Goal: Task Accomplishment & Management: Use online tool/utility

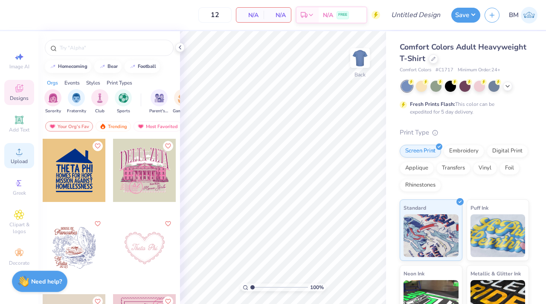
click at [22, 152] on icon at bounding box center [19, 151] width 10 height 10
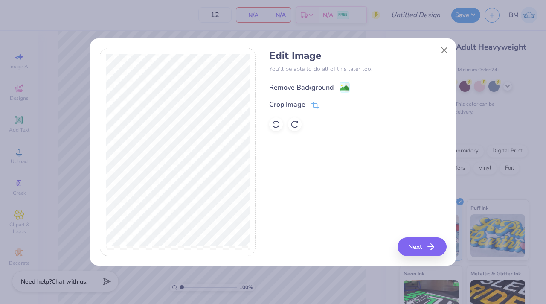
click at [333, 85] on div "Remove Background" at bounding box center [301, 87] width 64 height 10
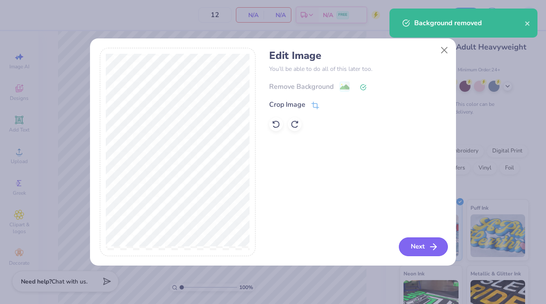
click at [407, 245] on button "Next" at bounding box center [423, 246] width 49 height 19
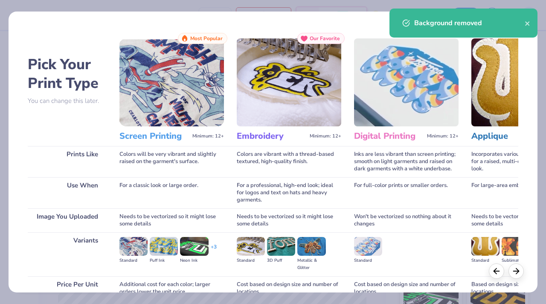
scroll to position [79, 0]
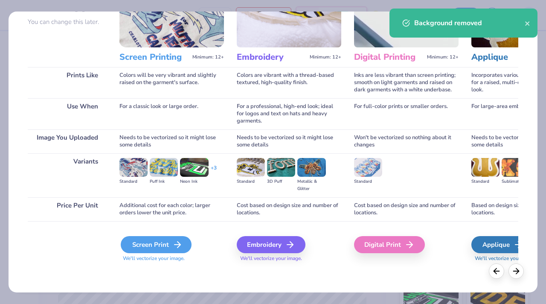
click at [169, 243] on div "Screen Print" at bounding box center [156, 244] width 71 height 17
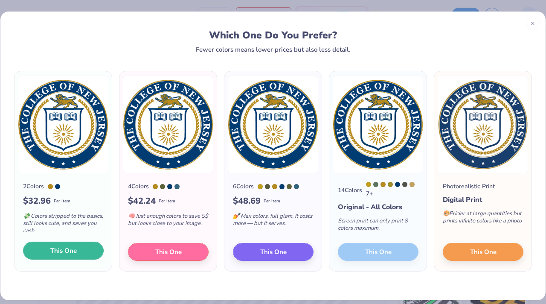
click at [43, 248] on button "This One" at bounding box center [63, 251] width 81 height 18
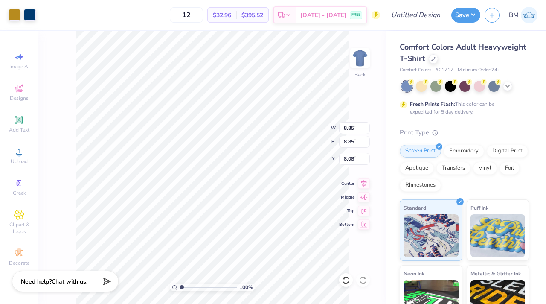
type input "3.00"
click at [510, 88] on icon at bounding box center [508, 85] width 7 height 7
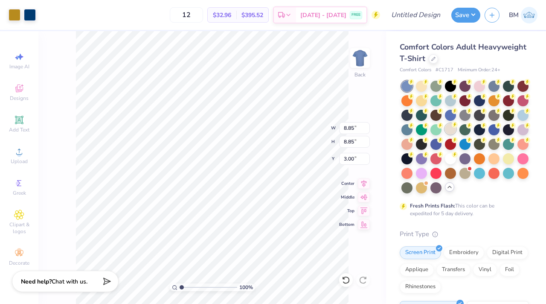
click at [454, 125] on circle at bounding box center [455, 125] width 6 height 6
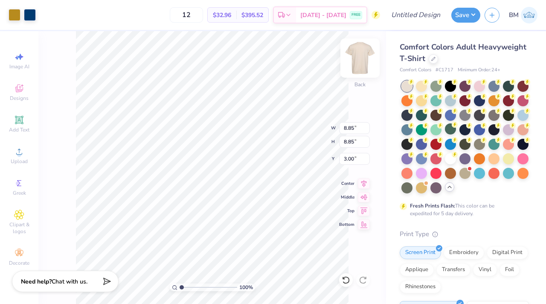
type input "6.84"
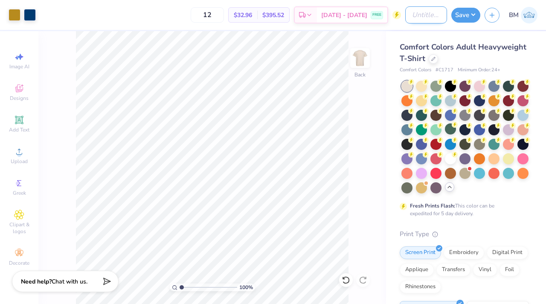
click at [414, 12] on input "Design Title" at bounding box center [427, 14] width 42 height 17
type input "gradschoolgen"
click at [458, 14] on button "Save" at bounding box center [466, 13] width 29 height 15
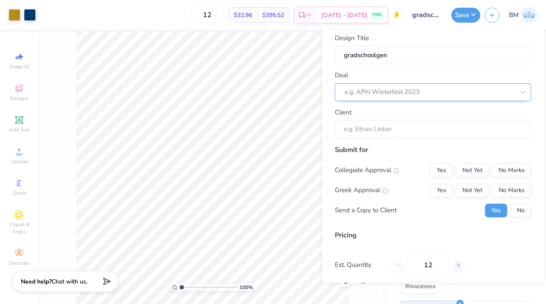
click at [424, 94] on div at bounding box center [430, 92] width 170 height 12
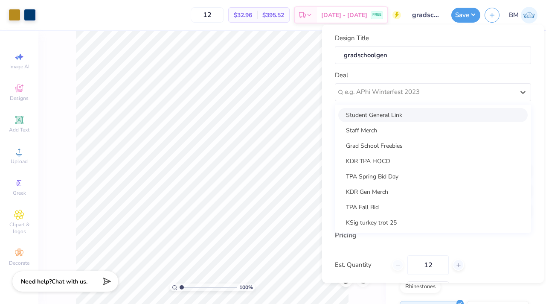
click at [413, 115] on div "Student General Link" at bounding box center [434, 115] width 190 height 14
type input "[PERSON_NAME]"
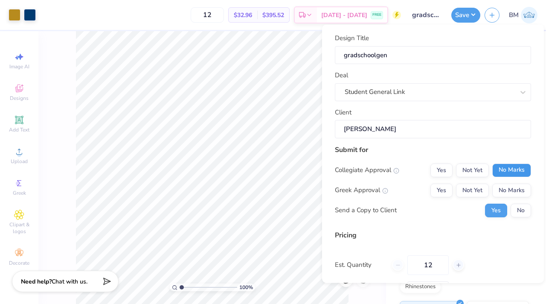
click at [509, 167] on button "No Marks" at bounding box center [512, 170] width 39 height 14
click at [508, 188] on button "No Marks" at bounding box center [512, 190] width 39 height 14
type input "$32.96"
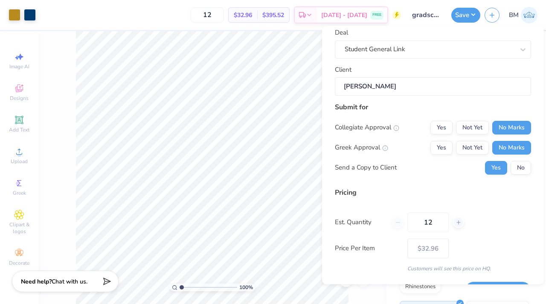
scroll to position [67, 0]
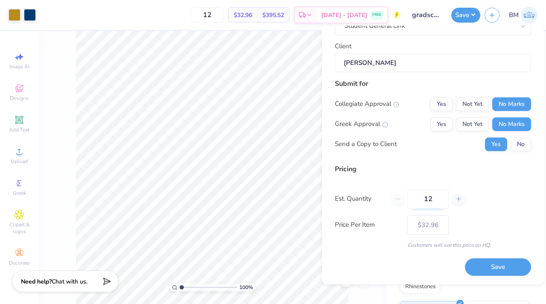
click at [432, 200] on input "12" at bounding box center [428, 199] width 41 height 20
drag, startPoint x: 430, startPoint y: 199, endPoint x: 421, endPoint y: 199, distance: 8.1
click at [421, 199] on input "12" at bounding box center [428, 199] width 41 height 20
drag, startPoint x: 431, startPoint y: 200, endPoint x: 416, endPoint y: 200, distance: 14.9
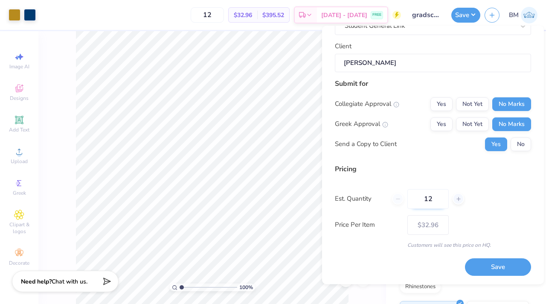
click at [416, 200] on input "12" at bounding box center [428, 199] width 41 height 20
type input "50"
type input "$18.10"
type input "50"
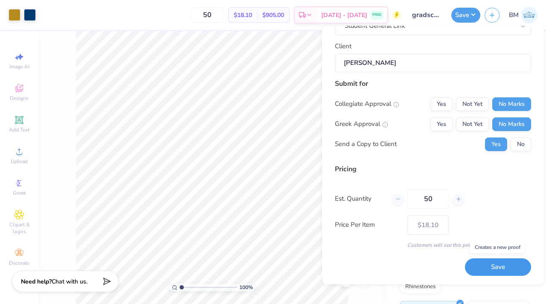
click at [484, 271] on button "Save" at bounding box center [498, 268] width 66 height 18
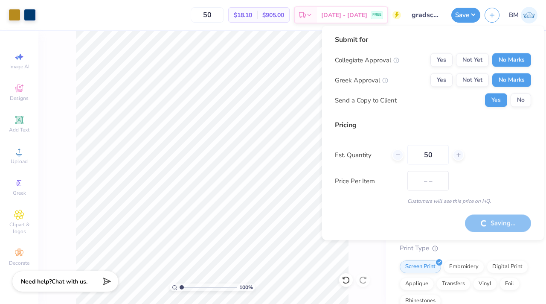
type input "$18.10"
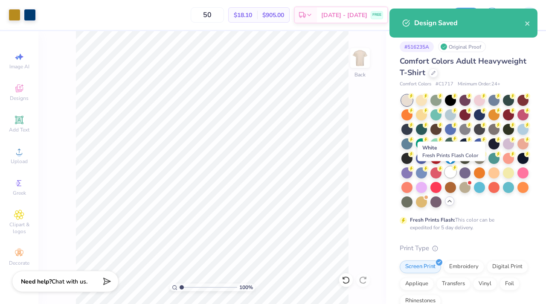
click at [455, 169] on circle at bounding box center [455, 168] width 6 height 6
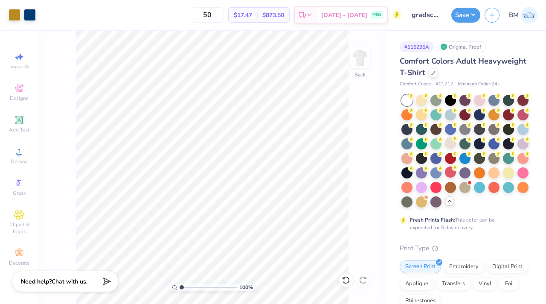
click at [461, 12] on div "Art colors 50 $17.47 Per Item $873.50 Total Est. Delivery [DATE] - [DATE] FREE …" at bounding box center [273, 152] width 546 height 304
click at [461, 12] on button "Save" at bounding box center [466, 15] width 29 height 15
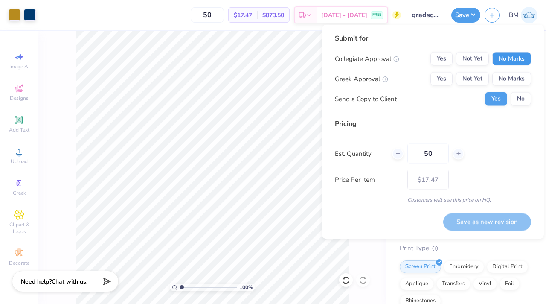
click at [500, 60] on button "No Marks" at bounding box center [512, 59] width 39 height 14
click at [500, 72] on button "No Marks" at bounding box center [512, 79] width 39 height 14
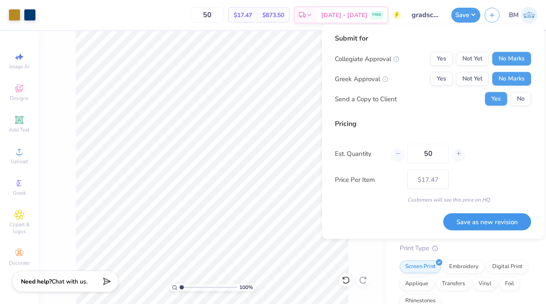
click at [499, 219] on button "Save as new revision" at bounding box center [488, 222] width 88 height 18
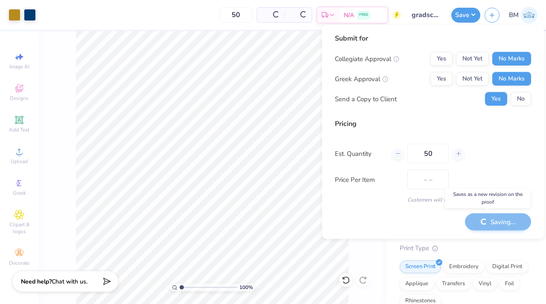
type input "$17.47"
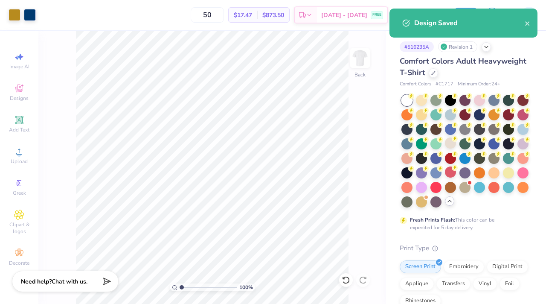
click at [432, 78] on div "Comfort Colors Adult Heavyweight T-Shirt" at bounding box center [464, 67] width 129 height 23
click at [432, 75] on div at bounding box center [433, 71] width 9 height 9
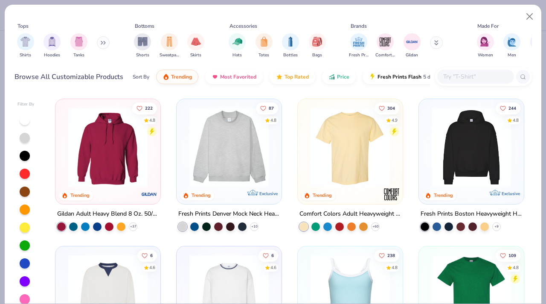
click at [121, 164] on img at bounding box center [108, 147] width 88 height 79
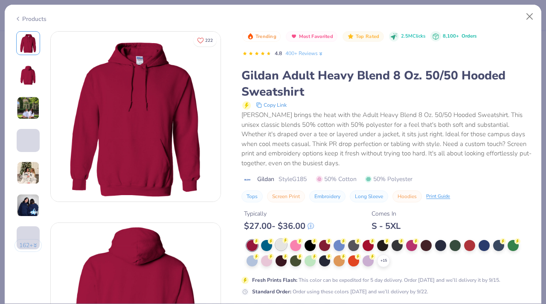
click at [279, 247] on div at bounding box center [281, 244] width 11 height 11
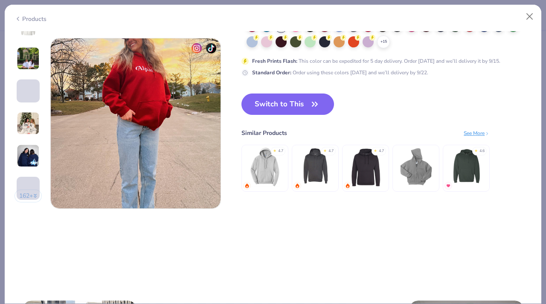
scroll to position [1112, 0]
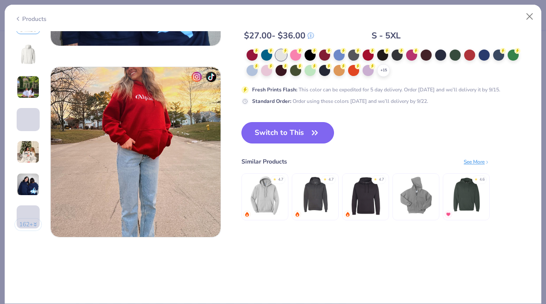
click at [283, 122] on button "Switch to This" at bounding box center [288, 132] width 93 height 21
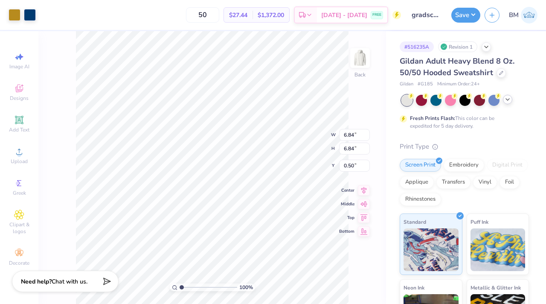
type input "3.00"
click at [456, 16] on button "Save" at bounding box center [466, 13] width 29 height 15
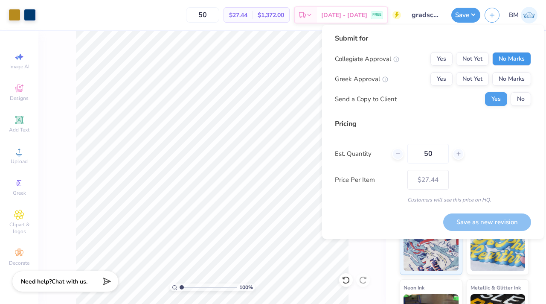
click at [522, 58] on button "No Marks" at bounding box center [512, 59] width 39 height 14
click at [522, 76] on button "No Marks" at bounding box center [512, 79] width 39 height 14
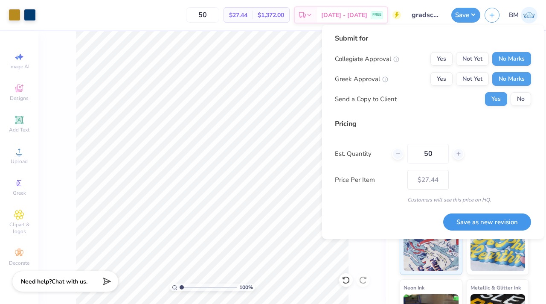
click at [472, 223] on button "Save as new revision" at bounding box center [488, 222] width 88 height 18
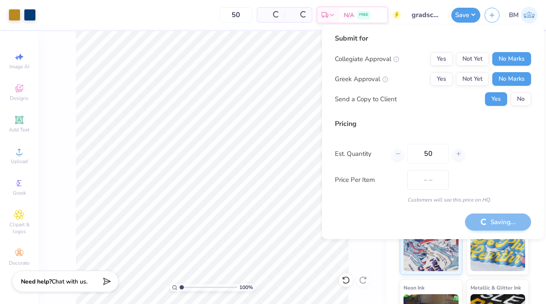
type input "$27.44"
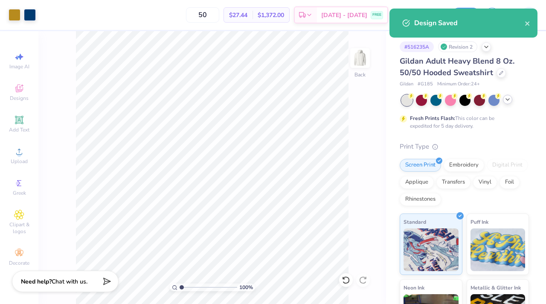
click at [506, 102] on icon at bounding box center [508, 99] width 7 height 7
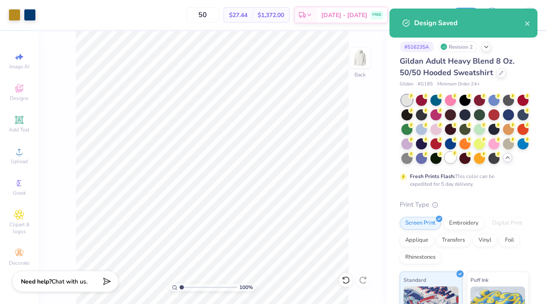
click at [447, 163] on div at bounding box center [450, 157] width 11 height 11
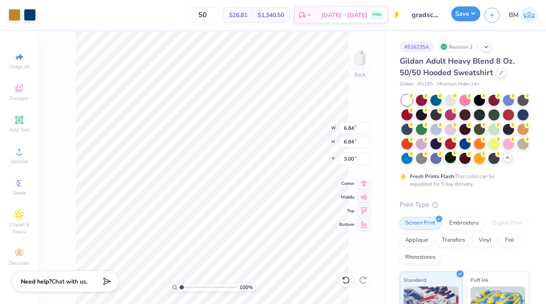
click at [460, 18] on button "Save" at bounding box center [466, 13] width 29 height 15
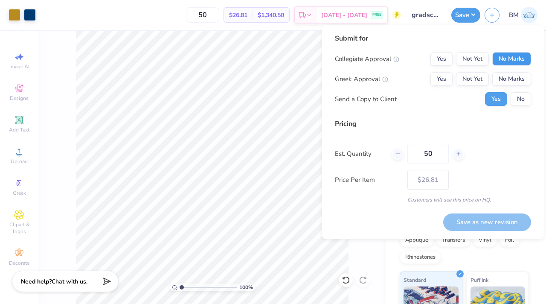
click at [517, 60] on button "No Marks" at bounding box center [512, 59] width 39 height 14
click at [514, 77] on button "No Marks" at bounding box center [512, 79] width 39 height 14
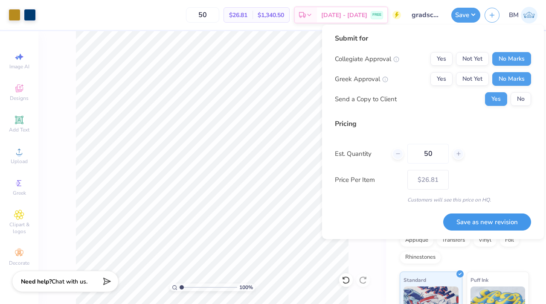
click at [465, 224] on button "Save as new revision" at bounding box center [488, 222] width 88 height 18
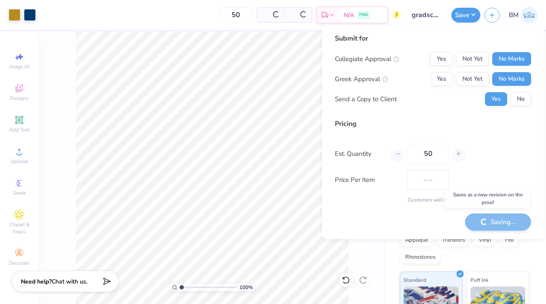
type input "$26.81"
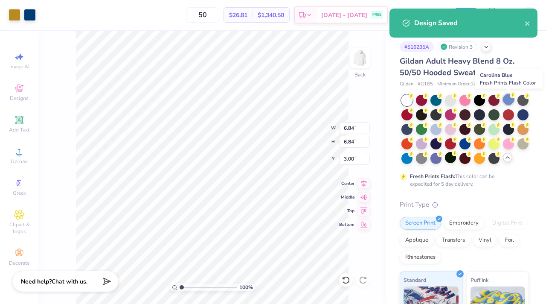
click at [510, 102] on div at bounding box center [508, 99] width 11 height 11
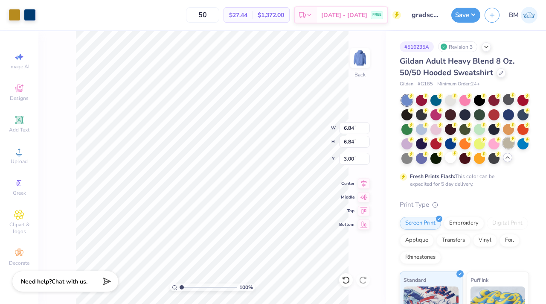
click at [505, 146] on div at bounding box center [508, 142] width 11 height 11
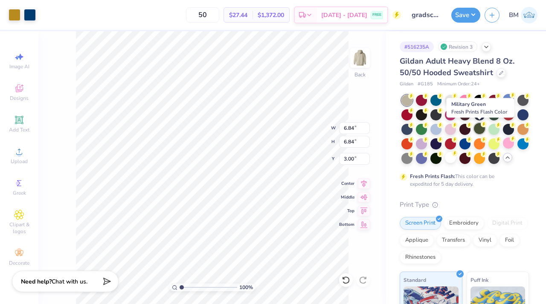
click at [481, 130] on div at bounding box center [479, 128] width 11 height 11
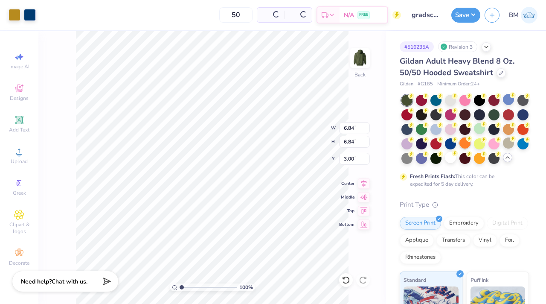
click at [460, 142] on div at bounding box center [465, 142] width 11 height 11
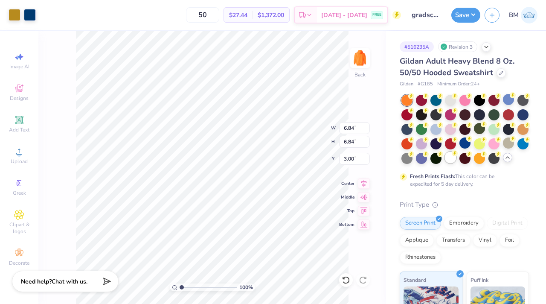
click at [456, 155] on circle at bounding box center [455, 153] width 6 height 6
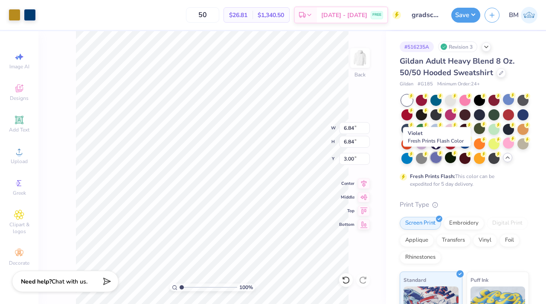
click at [438, 156] on icon at bounding box center [441, 153] width 6 height 6
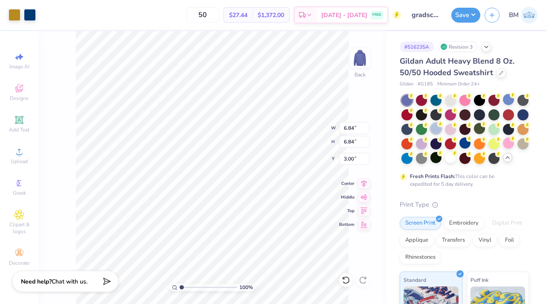
click at [437, 131] on div at bounding box center [436, 128] width 11 height 11
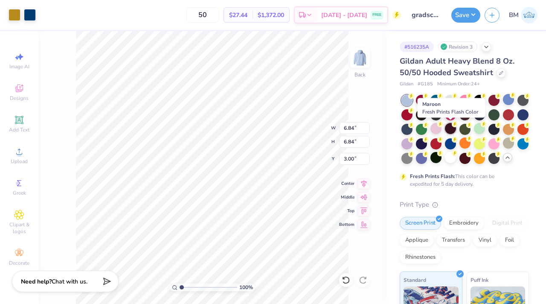
click at [453, 131] on div at bounding box center [450, 128] width 11 height 11
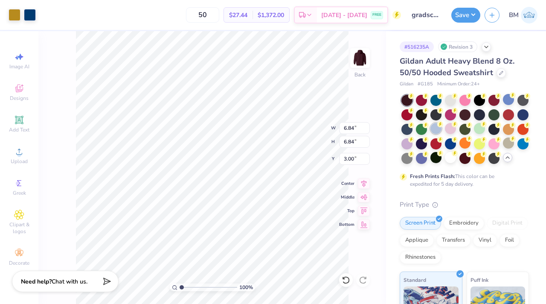
click at [442, 131] on div at bounding box center [466, 129] width 128 height 69
click at [436, 152] on div at bounding box center [436, 157] width 11 height 11
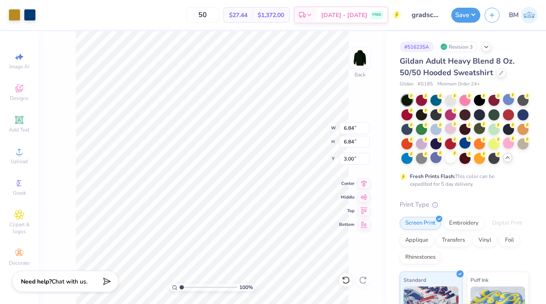
click at [436, 134] on div at bounding box center [436, 129] width 11 height 11
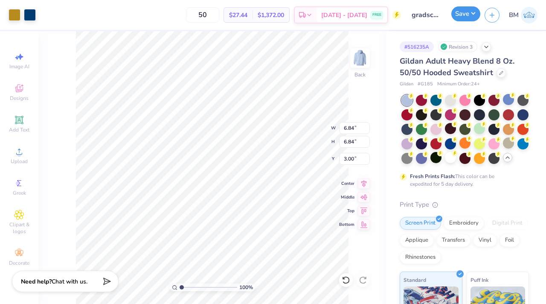
click at [464, 22] on div "Save" at bounding box center [466, 15] width 29 height 15
click at [458, 20] on button "Save" at bounding box center [466, 13] width 29 height 15
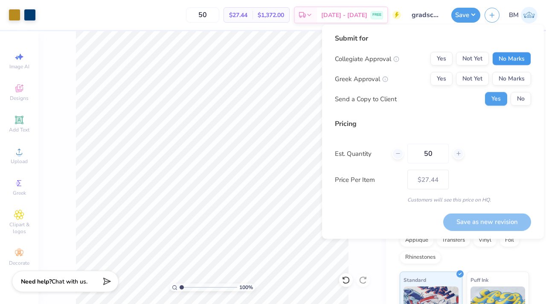
click at [512, 55] on button "No Marks" at bounding box center [512, 59] width 39 height 14
click at [513, 76] on button "No Marks" at bounding box center [512, 79] width 39 height 14
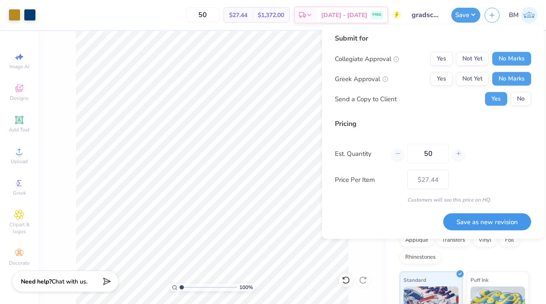
click at [482, 219] on button "Save as new revision" at bounding box center [488, 222] width 88 height 18
type input "$27.44"
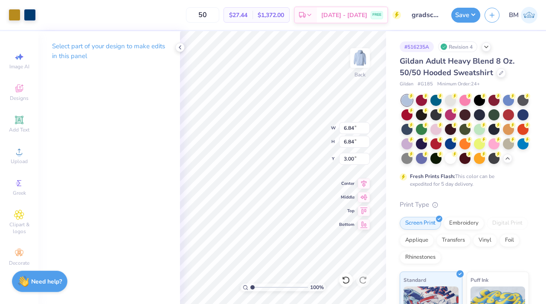
click at [498, 79] on div "Gildan Adult Heavy Blend 8 Oz. 50/50 Hooded Sweatshirt Gildan # G185 Minimum Or…" at bounding box center [464, 72] width 129 height 32
click at [500, 72] on icon at bounding box center [502, 72] width 4 height 4
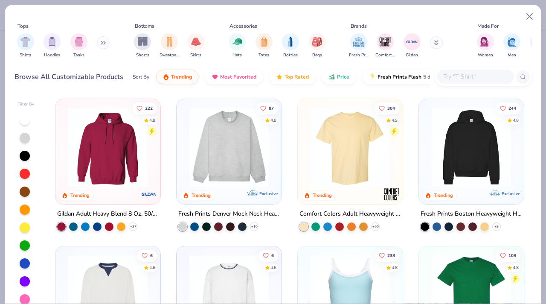
click at [469, 74] on input "text" at bounding box center [476, 77] width 66 height 10
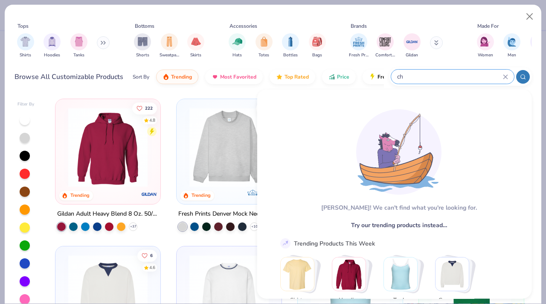
type input "c"
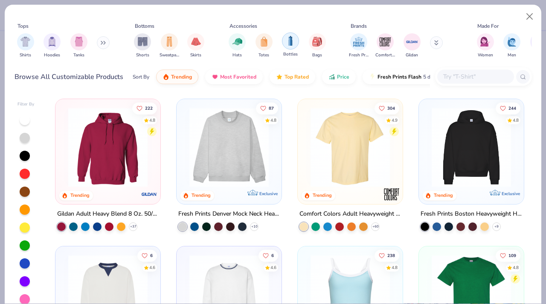
click at [286, 47] on div "filter for Bottles" at bounding box center [290, 40] width 17 height 17
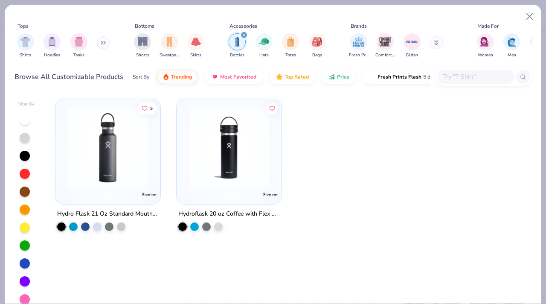
click at [122, 181] on img at bounding box center [108, 147] width 88 height 79
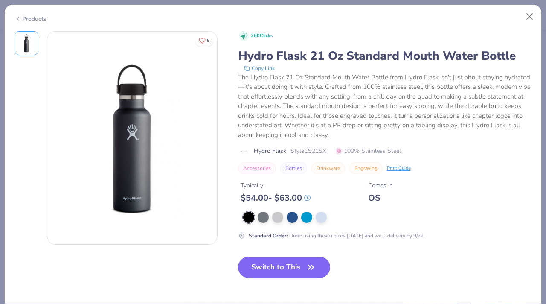
click at [283, 269] on button "Switch to This" at bounding box center [284, 267] width 93 height 21
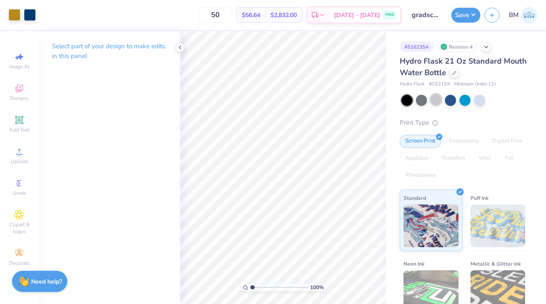
click at [432, 101] on div at bounding box center [436, 99] width 11 height 11
click at [467, 10] on button "Save" at bounding box center [466, 13] width 29 height 15
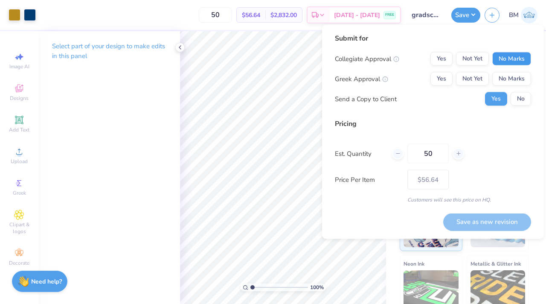
click at [519, 53] on button "No Marks" at bounding box center [512, 59] width 39 height 14
click at [517, 80] on button "No Marks" at bounding box center [512, 79] width 39 height 14
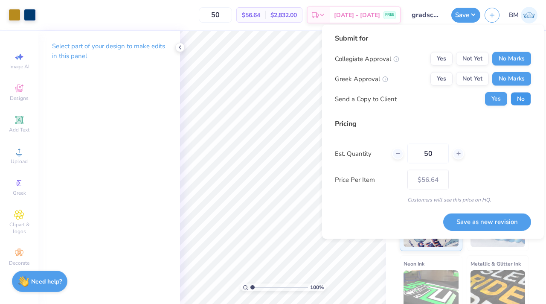
click at [519, 97] on button "No" at bounding box center [521, 99] width 20 height 14
click at [499, 99] on button "Yes" at bounding box center [496, 99] width 22 height 14
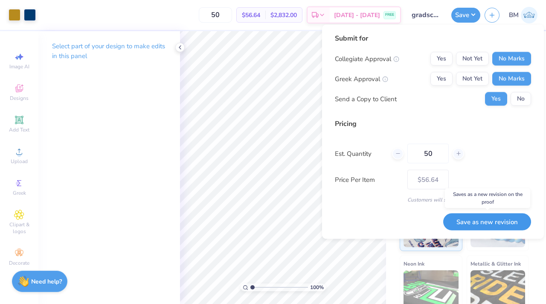
click at [482, 222] on button "Save as new revision" at bounding box center [488, 222] width 88 height 18
type input "$56.64"
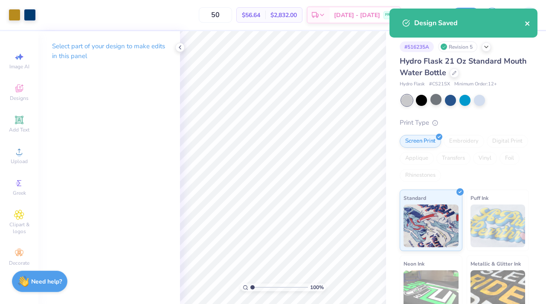
click at [529, 27] on icon "close" at bounding box center [528, 23] width 6 height 7
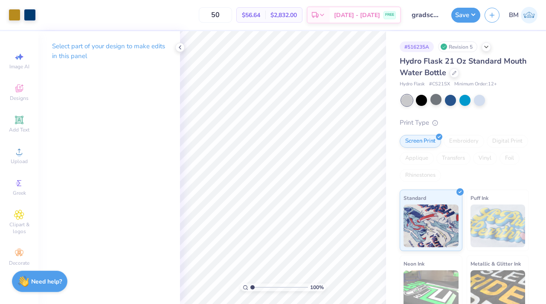
click at [455, 77] on div "Hydro Flask 21 Oz Standard Mouth Water Bottle" at bounding box center [464, 67] width 129 height 23
click at [458, 76] on div "Hydro Flask 21 Oz Standard Mouth Water Bottle" at bounding box center [464, 67] width 129 height 23
click at [455, 71] on icon at bounding box center [455, 72] width 4 height 4
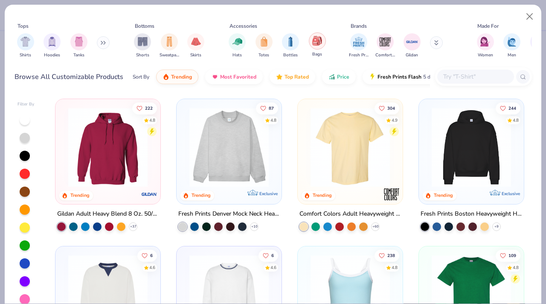
click at [312, 48] on div "Bags" at bounding box center [317, 44] width 17 height 25
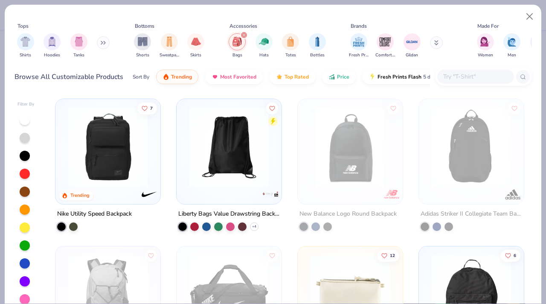
click at [266, 186] on img at bounding box center [270, 194] width 17 height 17
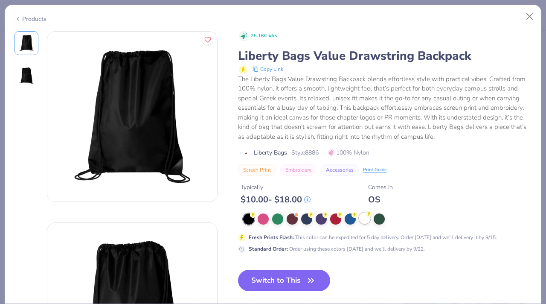
click at [365, 221] on div at bounding box center [364, 218] width 11 height 11
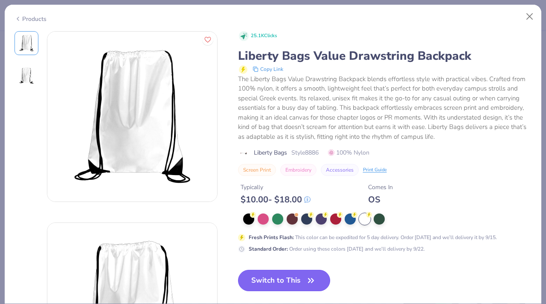
click at [301, 270] on button "Switch to This" at bounding box center [284, 280] width 93 height 21
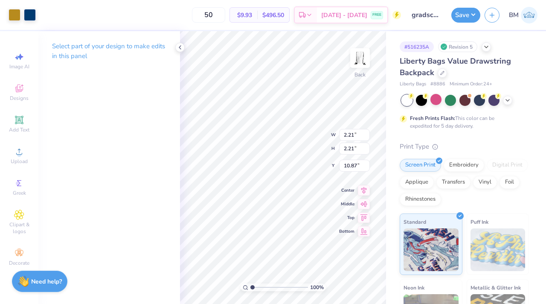
type input "6.62"
type input "4.92"
type input "8.50"
type input "6.97"
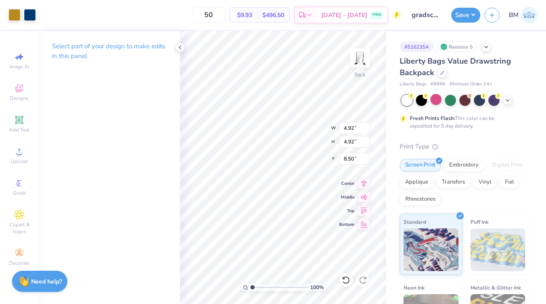
type input "6.97"
type input "3.63"
click at [462, 16] on button "Save" at bounding box center [466, 13] width 29 height 15
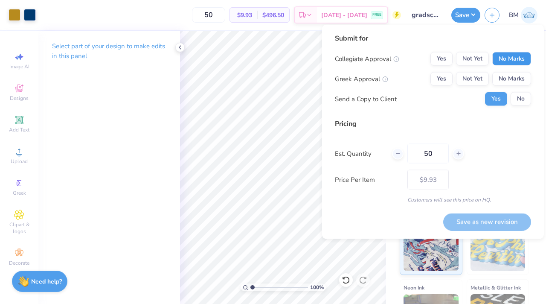
click at [507, 61] on button "No Marks" at bounding box center [512, 59] width 39 height 14
click at [509, 75] on button "No Marks" at bounding box center [512, 79] width 39 height 14
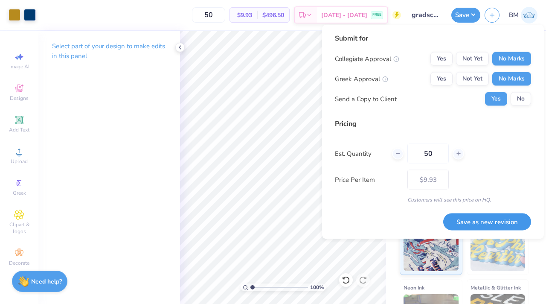
click at [480, 219] on button "Save as new revision" at bounding box center [488, 222] width 88 height 18
type input "$9.93"
